Goal: Check status: Check status

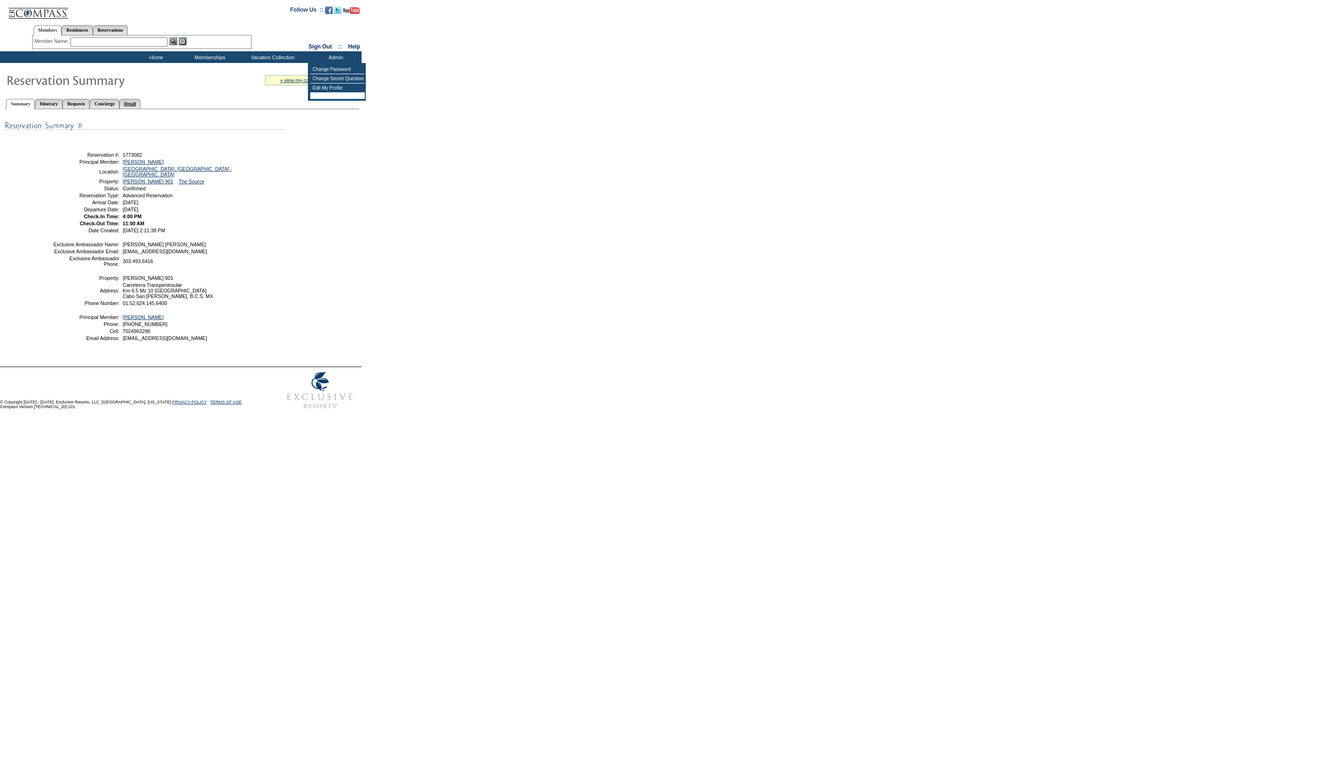
click at [141, 101] on link "Detail" at bounding box center [129, 104] width 21 height 10
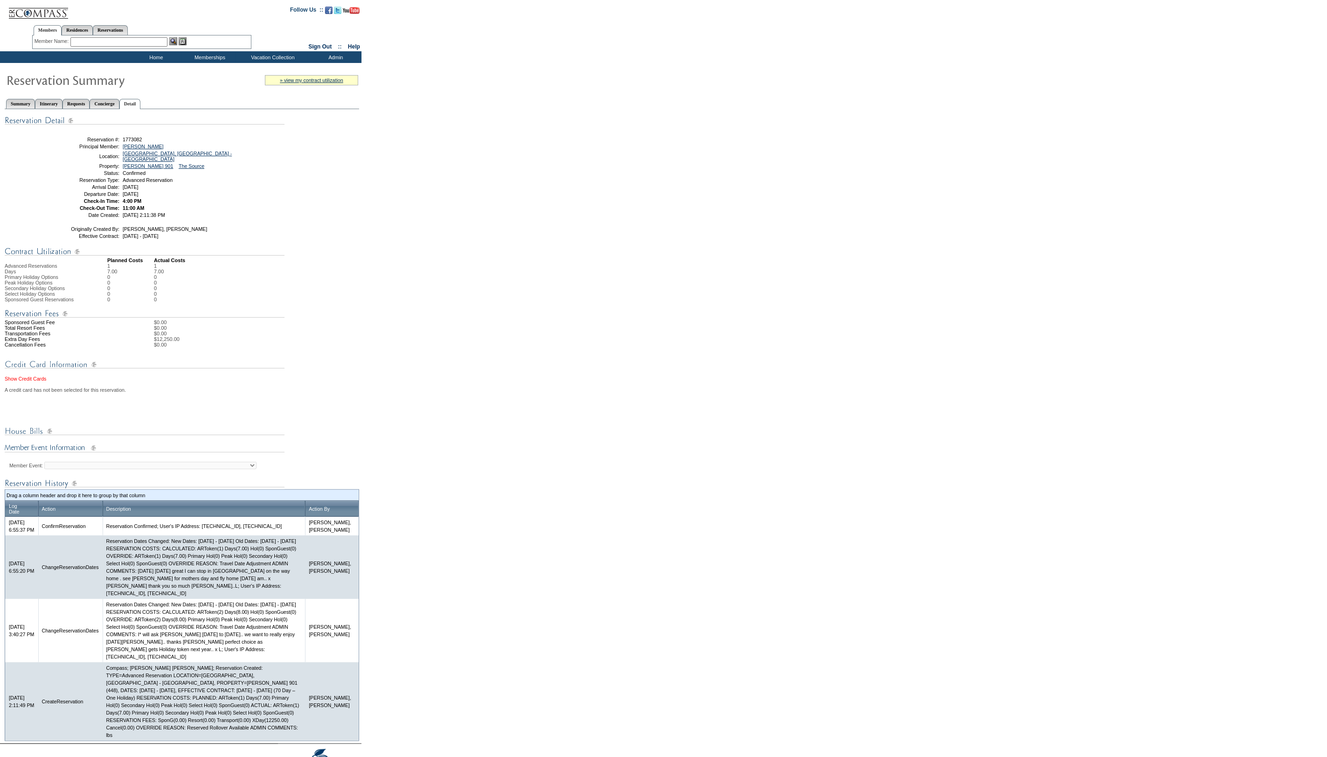
click at [31, 382] on link "Show Credit Cards" at bounding box center [26, 379] width 42 height 6
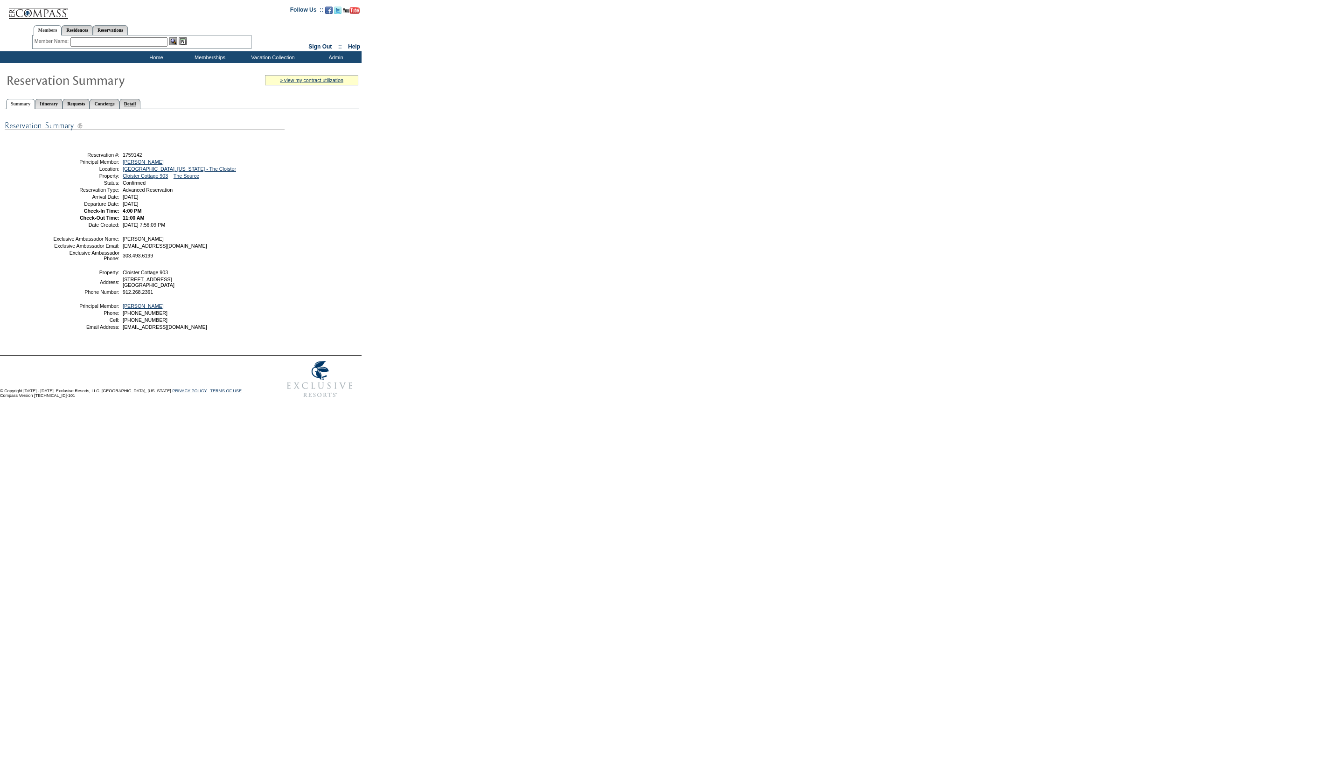
click at [141, 101] on link "Detail" at bounding box center [129, 104] width 21 height 10
